Goal: Task Accomplishment & Management: Manage account settings

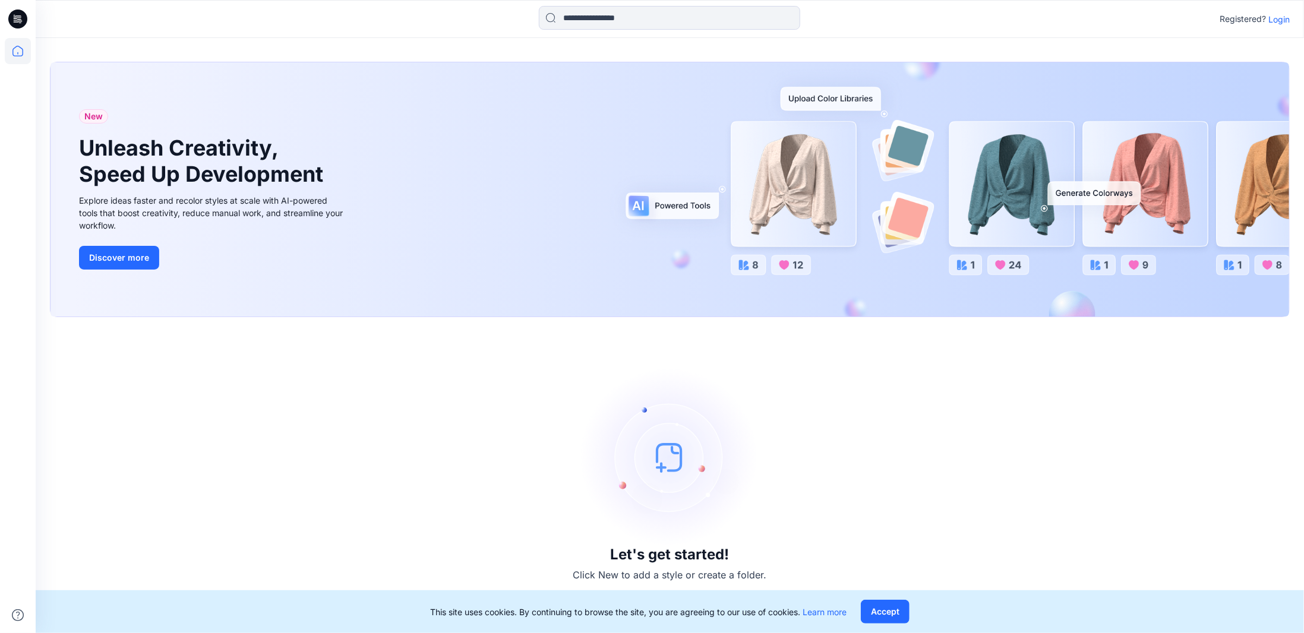
click at [1277, 16] on p "Login" at bounding box center [1278, 19] width 21 height 12
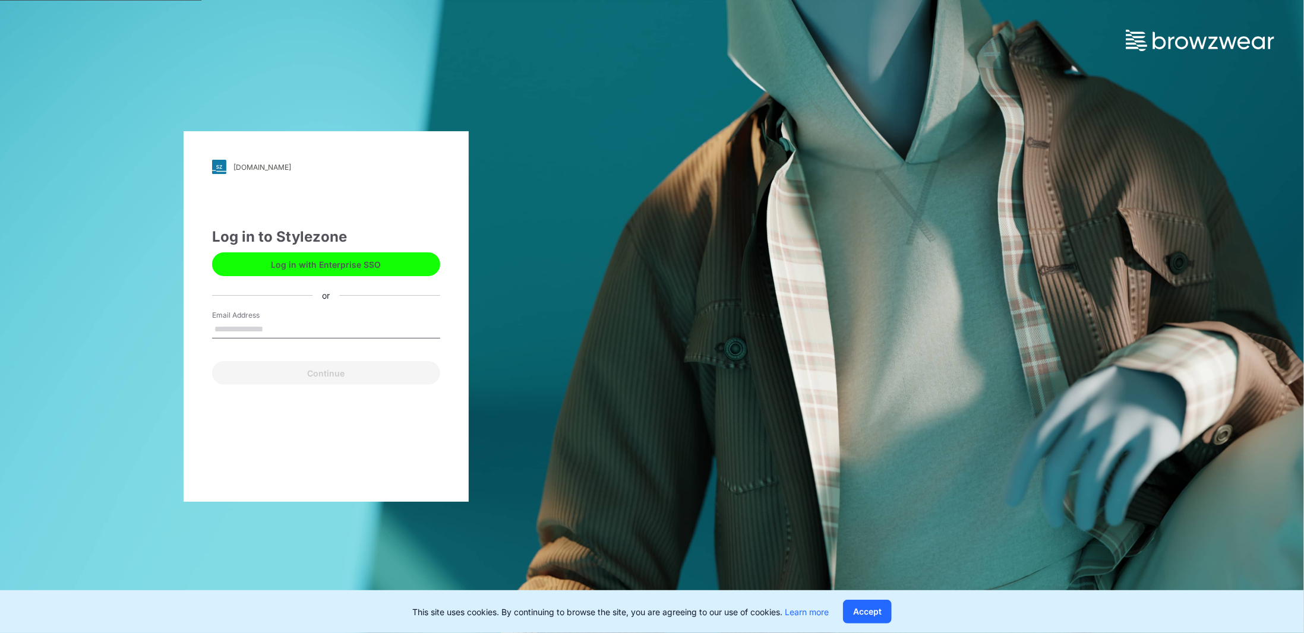
click at [264, 332] on input "Email Address" at bounding box center [326, 330] width 228 height 18
type input "**********"
click at [321, 371] on button "Continue" at bounding box center [326, 373] width 228 height 24
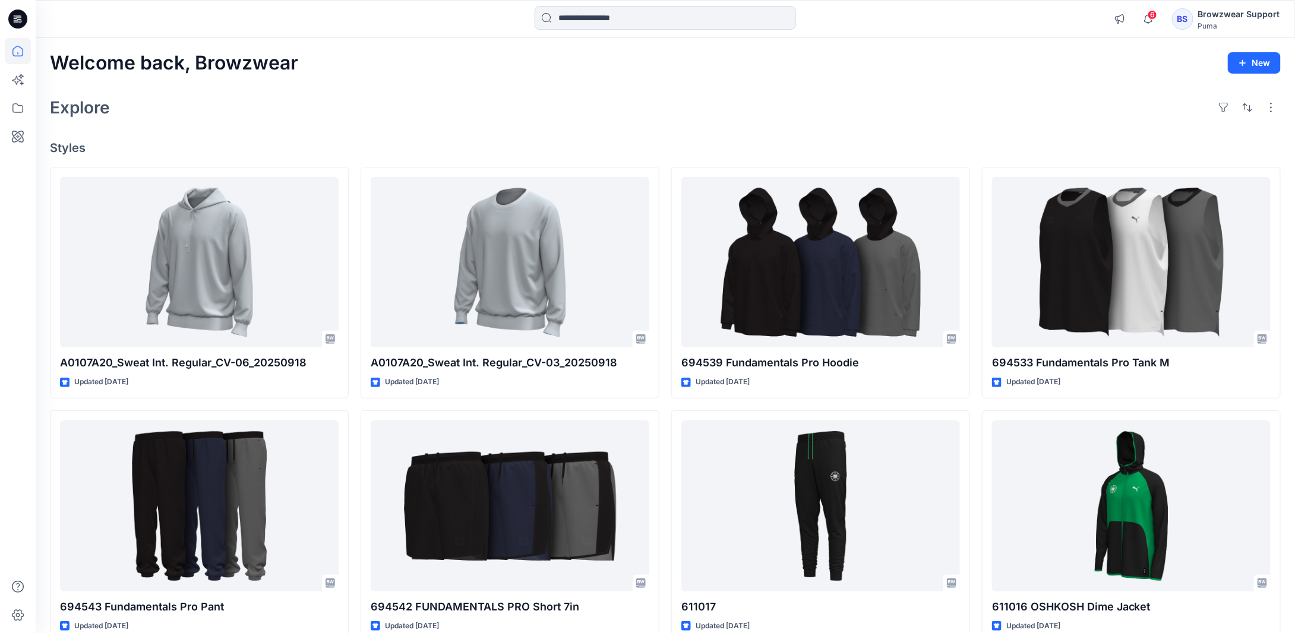
click at [1195, 11] on div "BS Browzwear Support Puma" at bounding box center [1226, 19] width 108 height 24
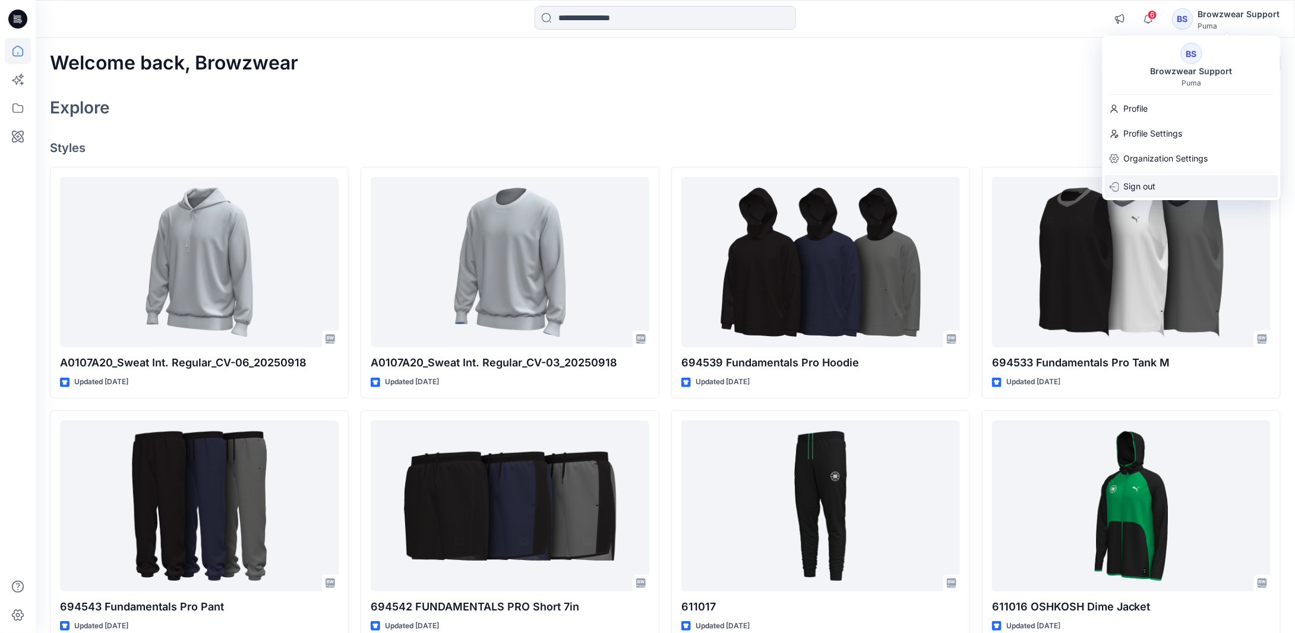
click at [1152, 185] on p "Sign out" at bounding box center [1140, 186] width 32 height 23
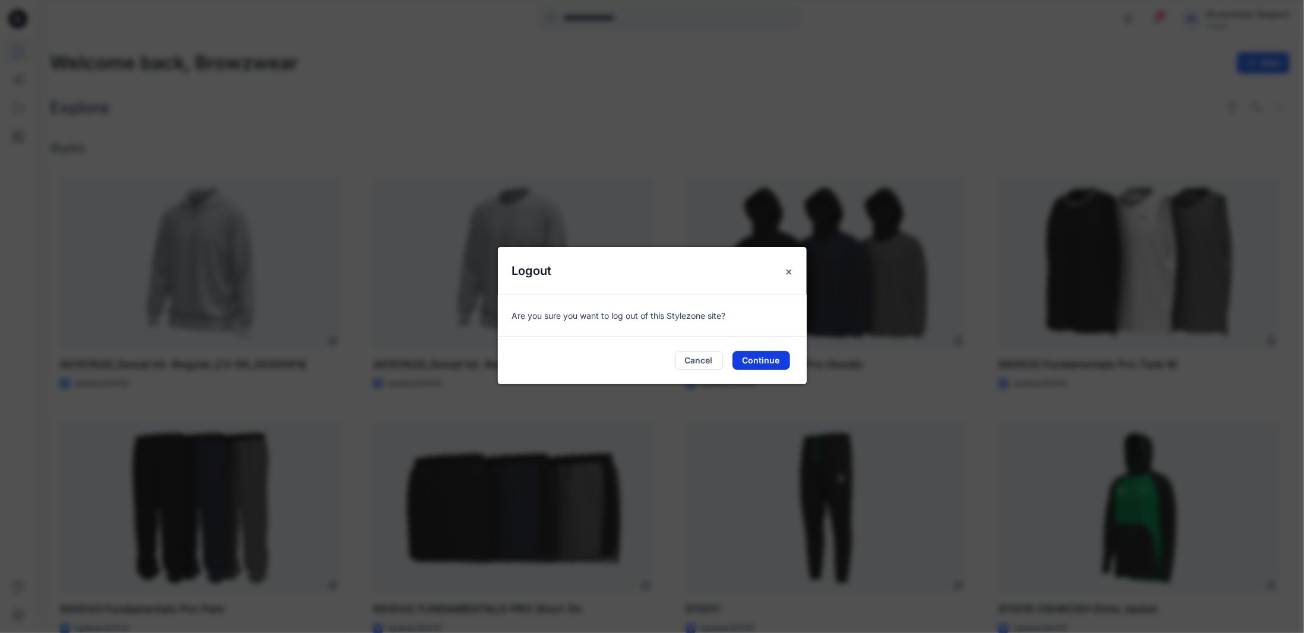
click at [756, 361] on button "Continue" at bounding box center [761, 360] width 58 height 19
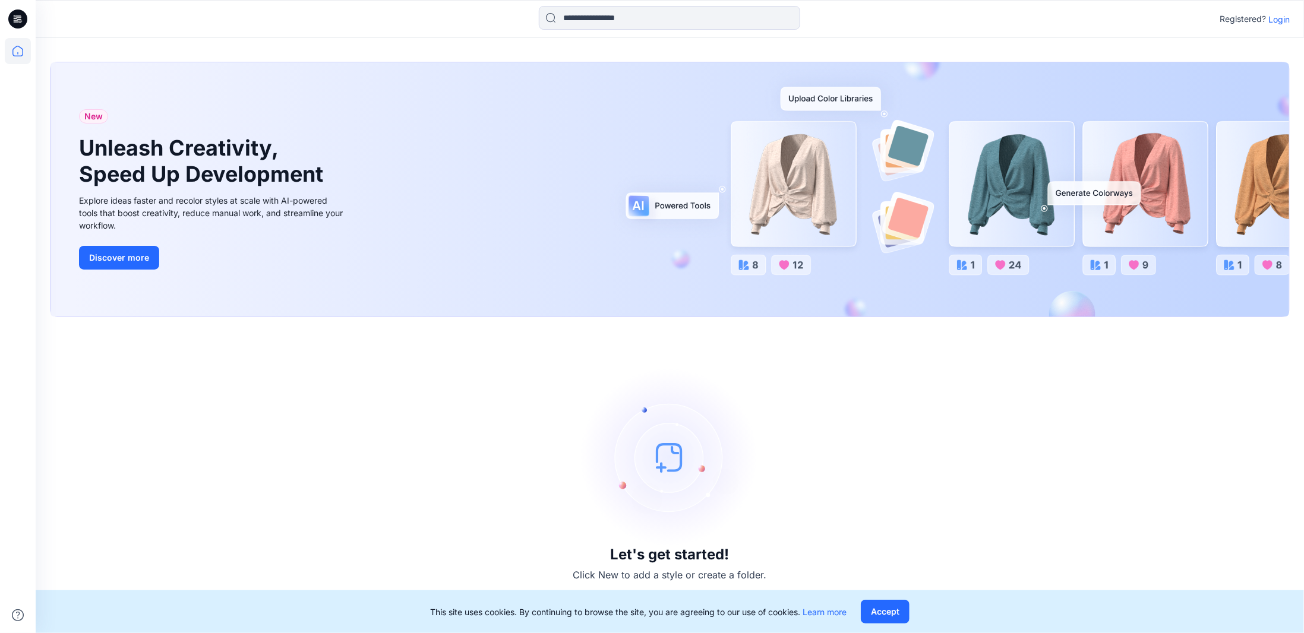
click at [1278, 23] on p "Login" at bounding box center [1278, 19] width 21 height 12
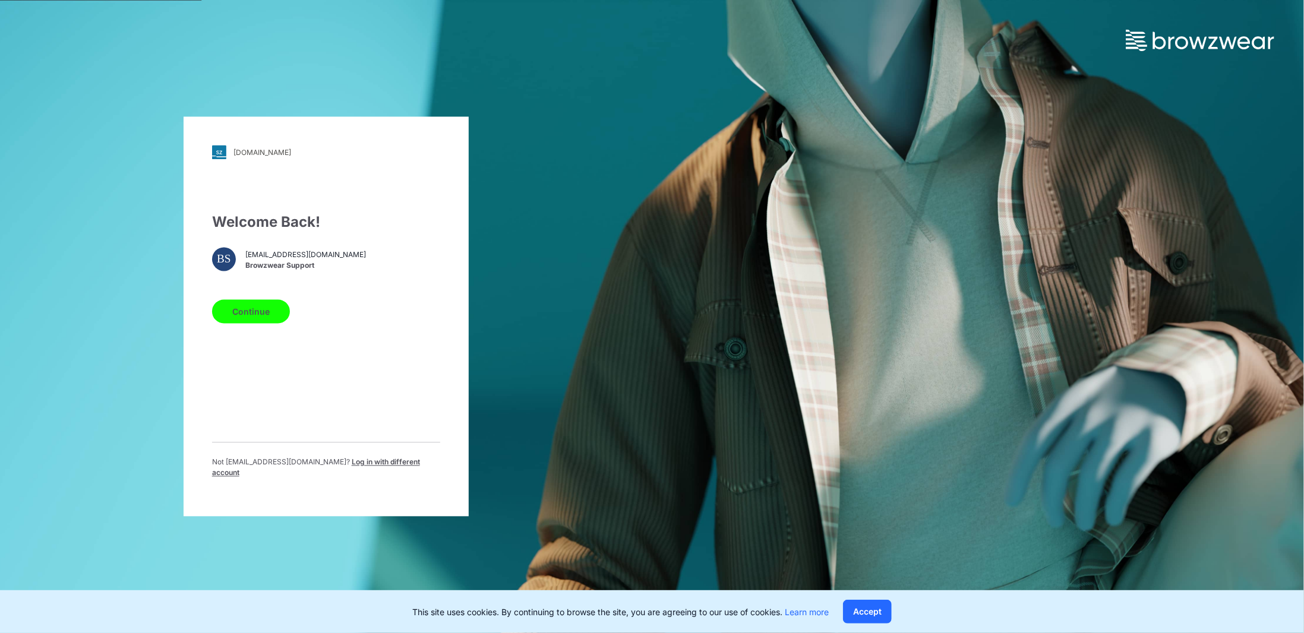
click at [355, 467] on span "Log in with different account" at bounding box center [316, 468] width 208 height 20
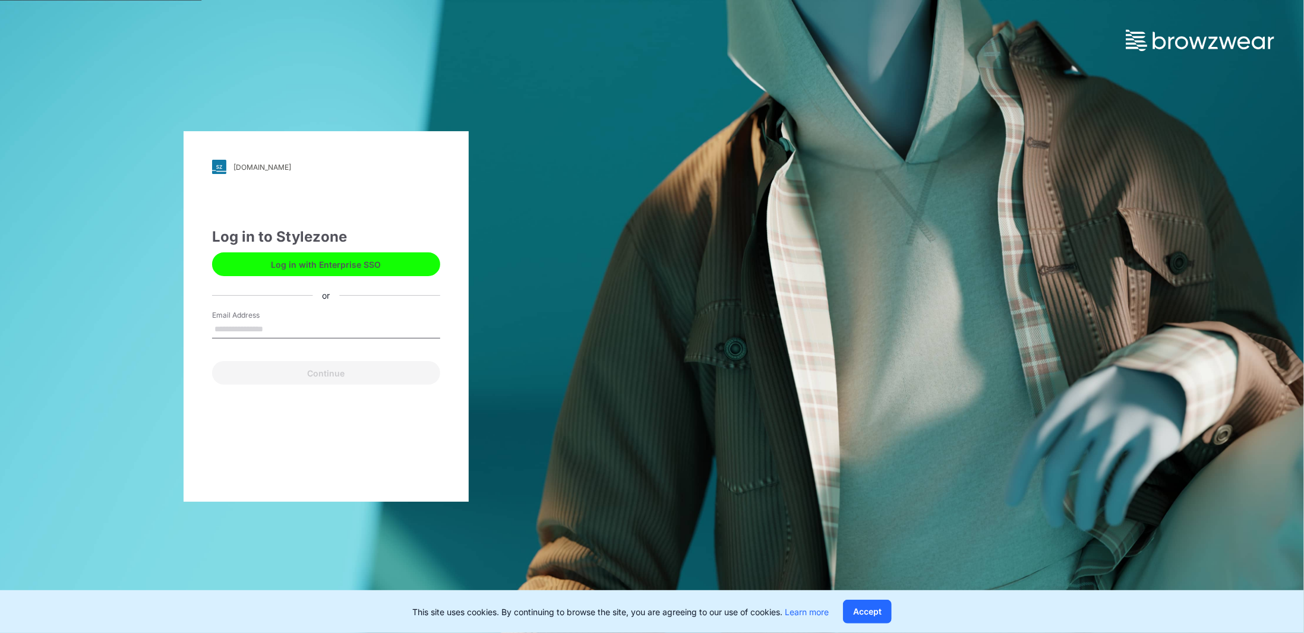
click at [268, 328] on input "Email Address" at bounding box center [326, 330] width 228 height 18
type input "**********"
click at [298, 370] on button "Continue" at bounding box center [326, 373] width 228 height 24
